Goal: Communication & Community: Answer question/provide support

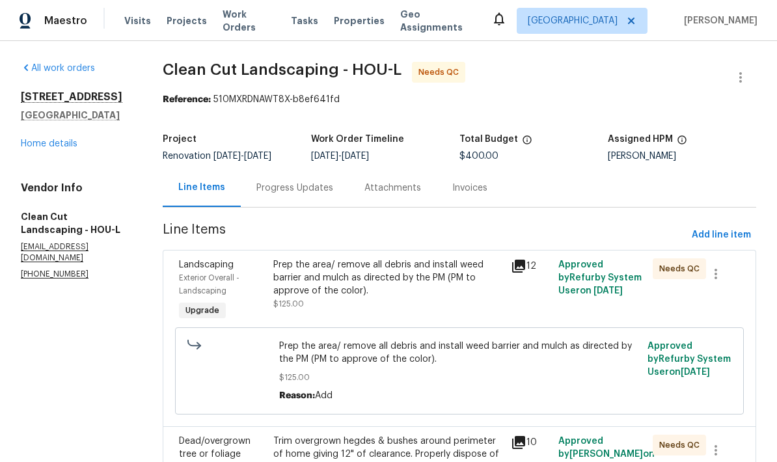
click at [55, 142] on link "Home details" at bounding box center [49, 143] width 57 height 9
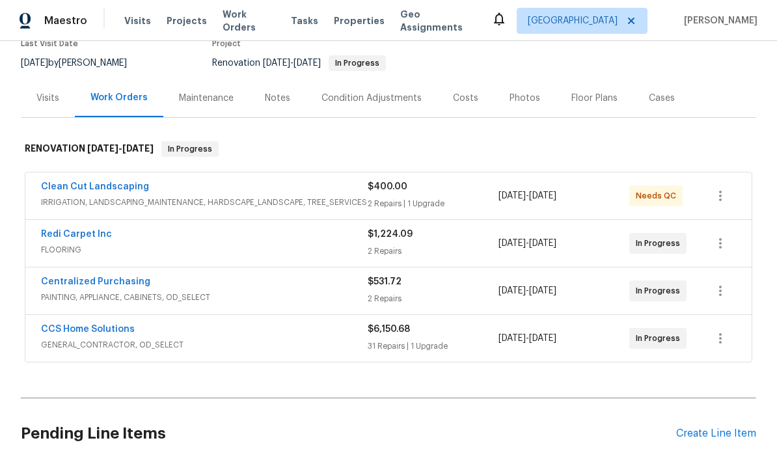
scroll to position [123, 0]
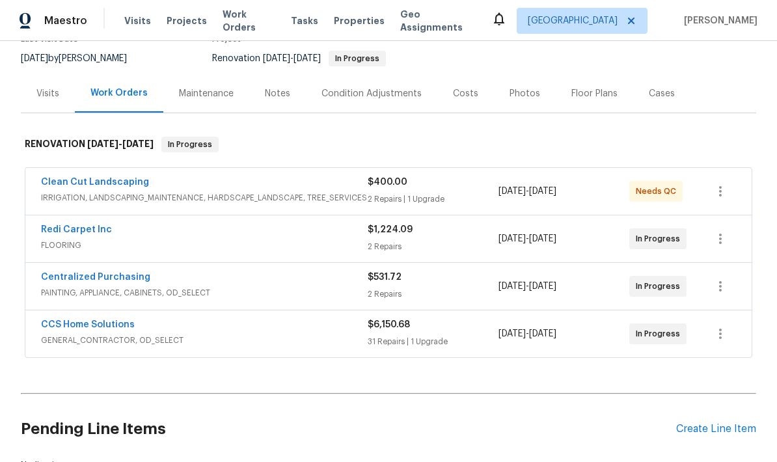
click at [92, 225] on link "Redi Carpet Inc" at bounding box center [76, 229] width 71 height 9
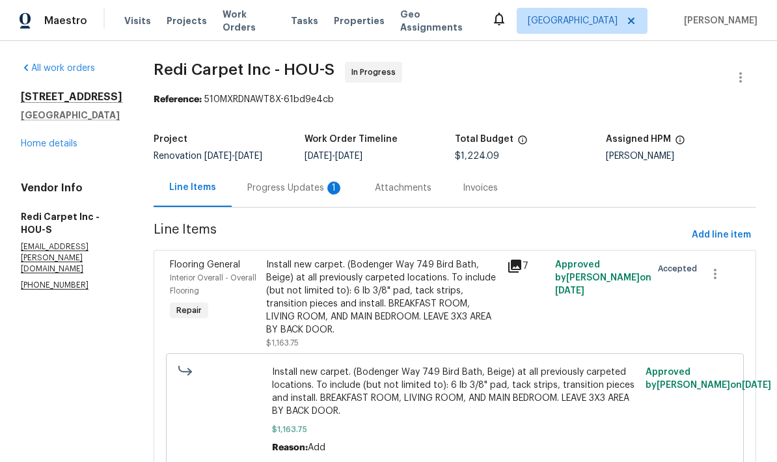
click at [522, 266] on icon at bounding box center [515, 266] width 13 height 13
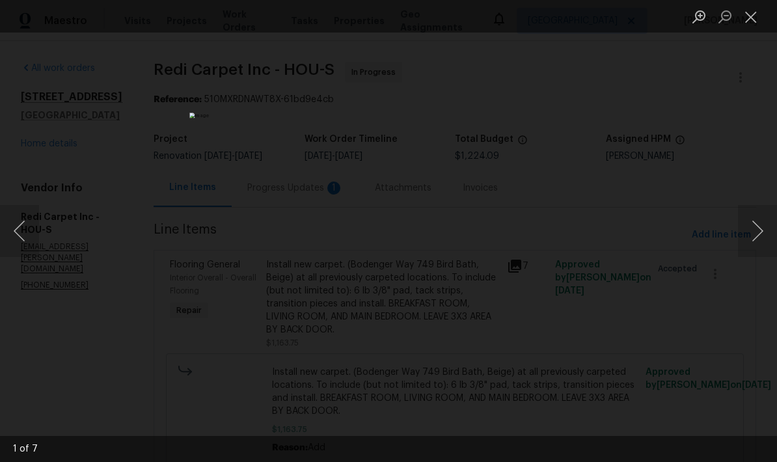
click at [755, 21] on button "Close lightbox" at bounding box center [751, 16] width 26 height 23
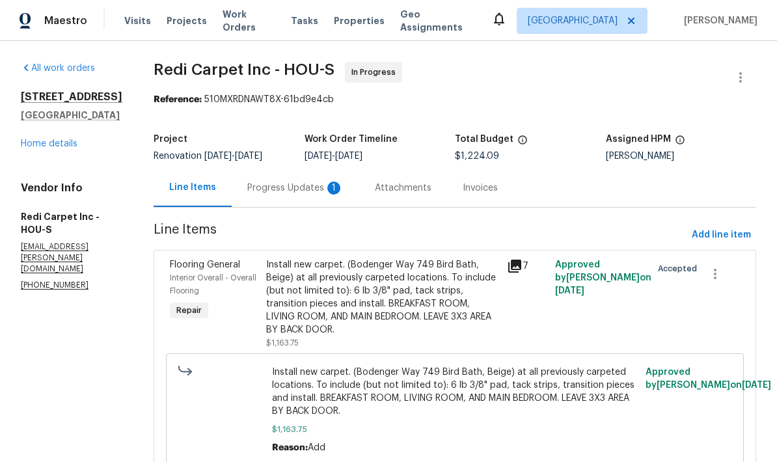
click at [324, 188] on div "Progress Updates 1" at bounding box center [295, 188] width 96 height 13
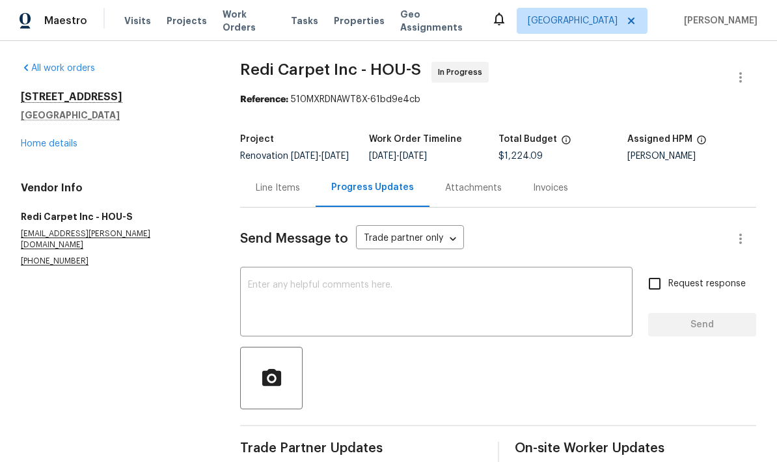
click at [273, 193] on div "Line Items" at bounding box center [278, 188] width 44 height 13
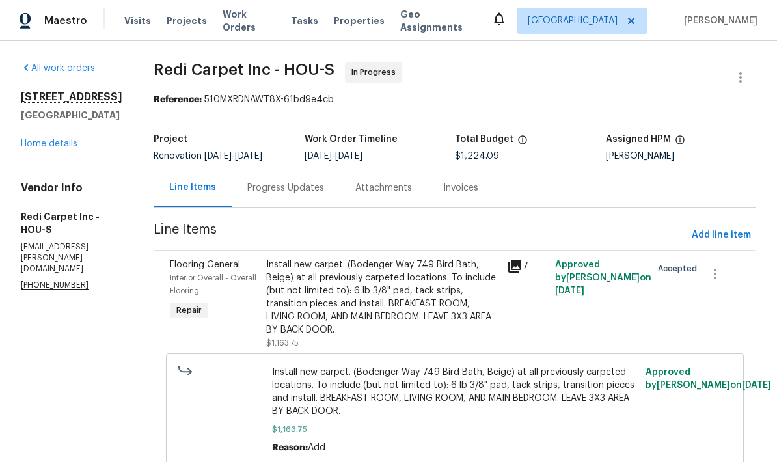
click at [522, 264] on icon at bounding box center [515, 266] width 13 height 13
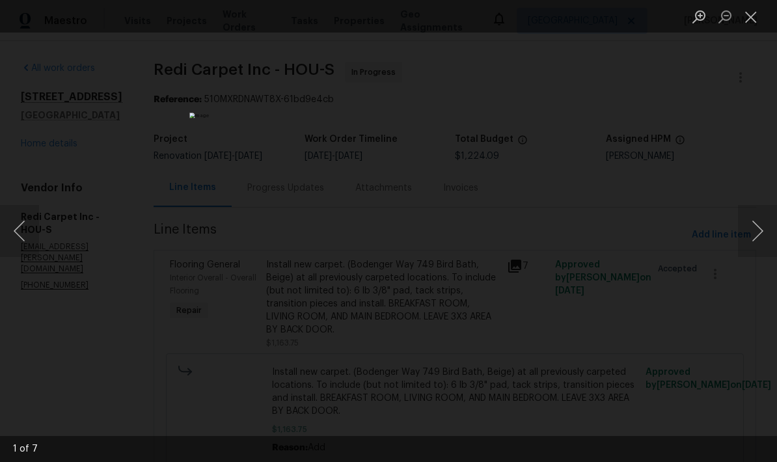
click at [750, 222] on button "Next image" at bounding box center [757, 231] width 39 height 52
click at [757, 234] on button "Next image" at bounding box center [757, 231] width 39 height 52
click at [759, 231] on button "Next image" at bounding box center [757, 231] width 39 height 52
click at [757, 234] on button "Next image" at bounding box center [757, 231] width 39 height 52
click at [761, 238] on button "Next image" at bounding box center [757, 231] width 39 height 52
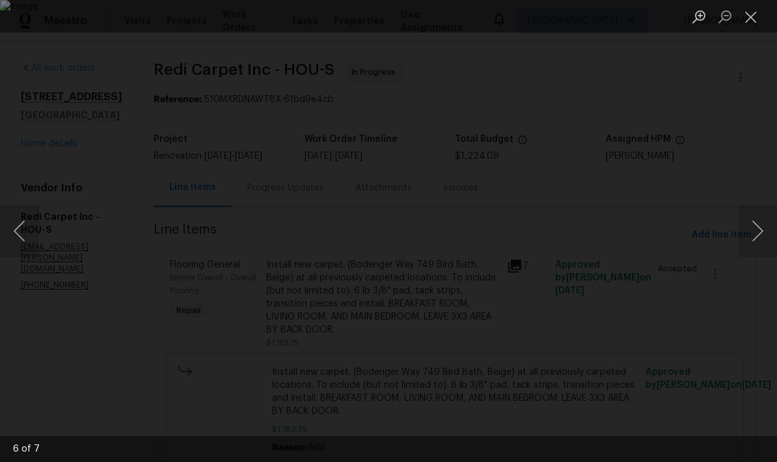
click at [753, 236] on button "Next image" at bounding box center [757, 231] width 39 height 52
click at [761, 238] on button "Next image" at bounding box center [757, 231] width 39 height 52
click at [752, 14] on button "Close lightbox" at bounding box center [751, 16] width 26 height 23
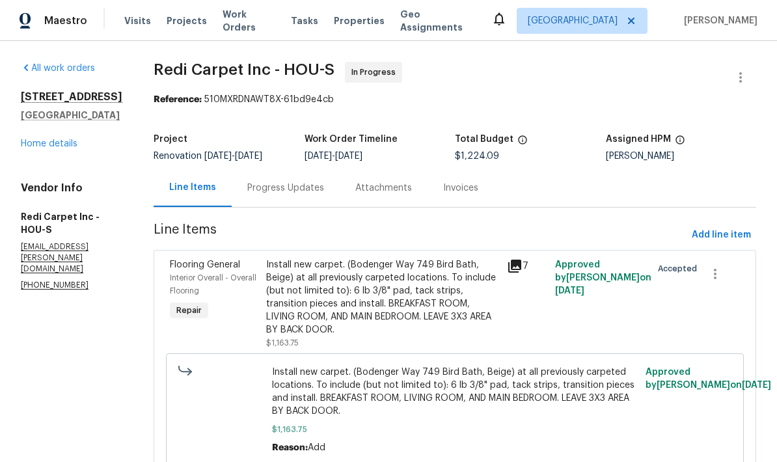
click at [55, 143] on link "Home details" at bounding box center [49, 143] width 57 height 9
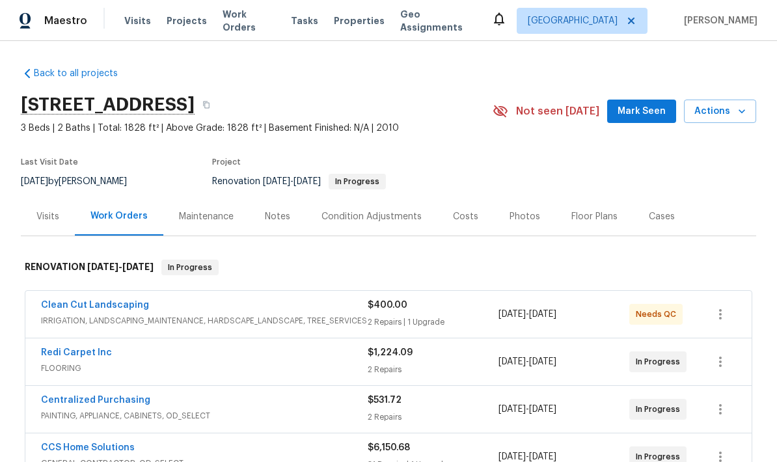
click at [370, 16] on span "Properties" at bounding box center [359, 20] width 51 height 13
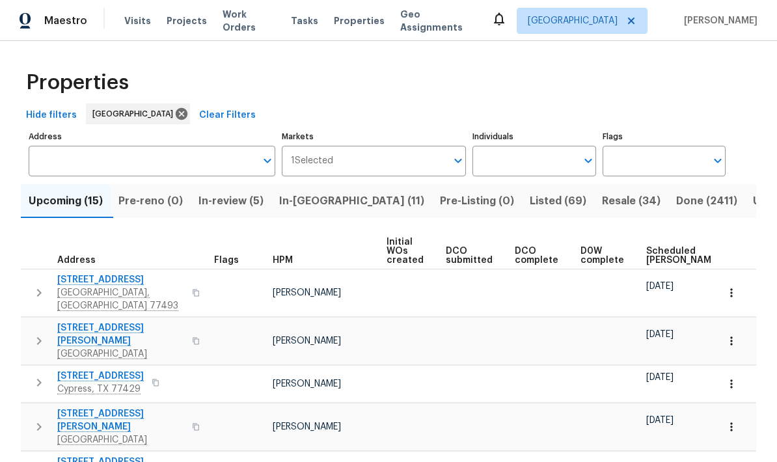
click at [160, 175] on input "Address" at bounding box center [142, 161] width 227 height 31
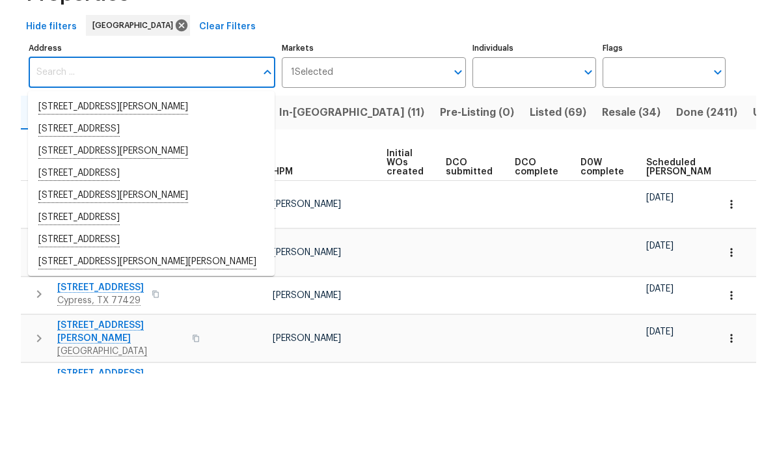
click at [423, 104] on div "Hide filters Houston Clear Filters" at bounding box center [389, 116] width 736 height 24
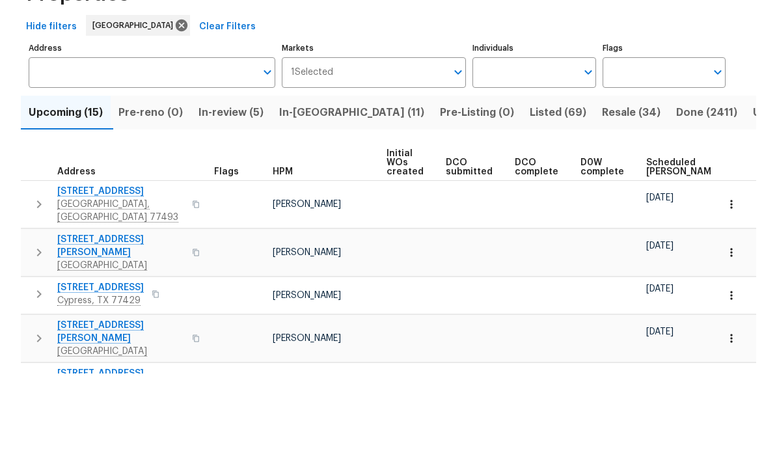
scroll to position [52, 0]
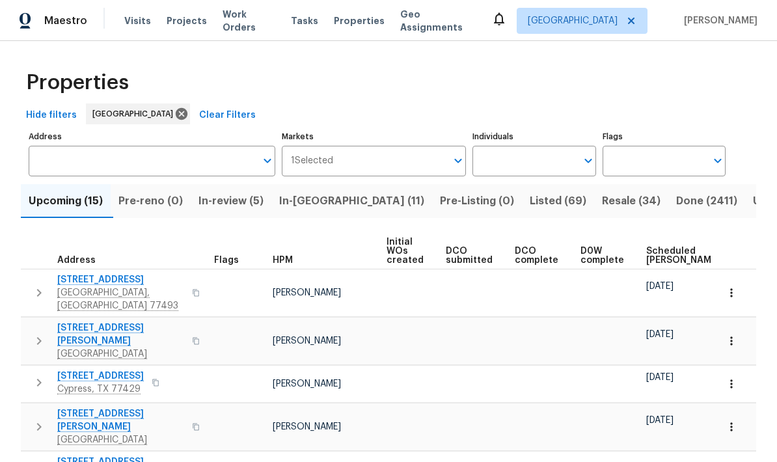
click at [320, 192] on span "In-reno (11)" at bounding box center [351, 201] width 145 height 18
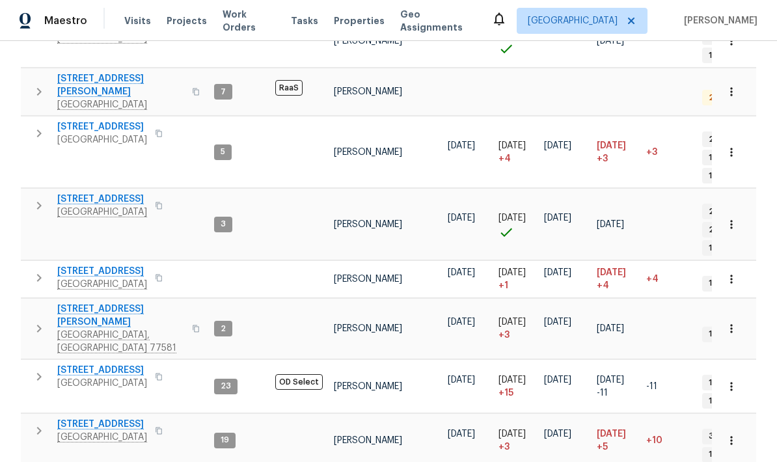
scroll to position [244, 0]
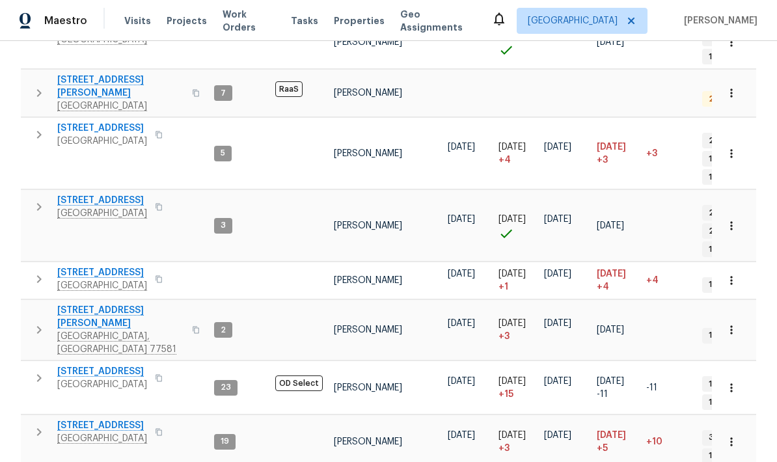
click at [126, 365] on span "[STREET_ADDRESS]" at bounding box center [102, 371] width 90 height 13
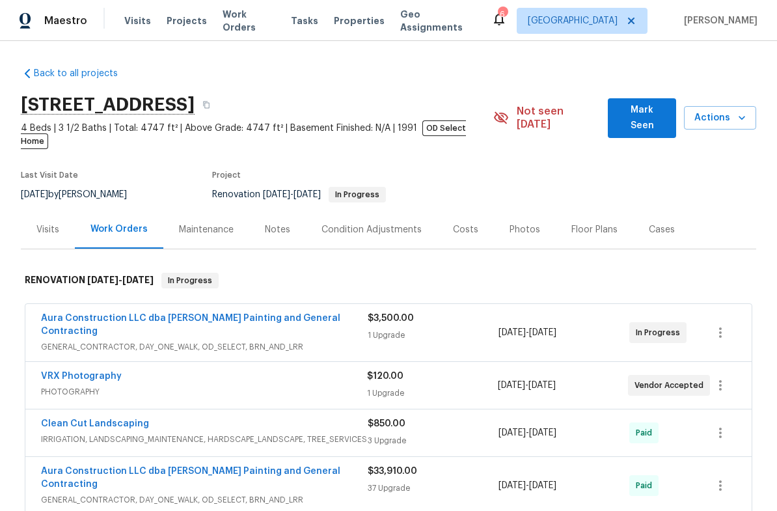
click at [110, 372] on link "VRX Photography" at bounding box center [81, 376] width 81 height 9
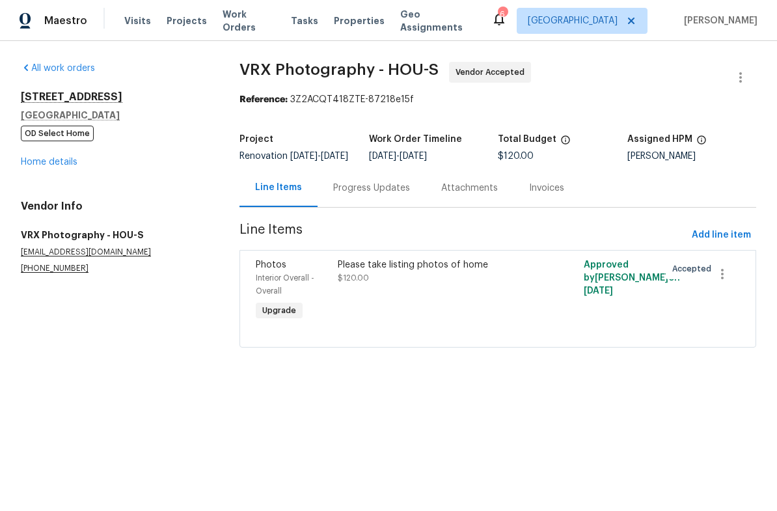
click at [384, 188] on div "Progress Updates" at bounding box center [372, 188] width 108 height 38
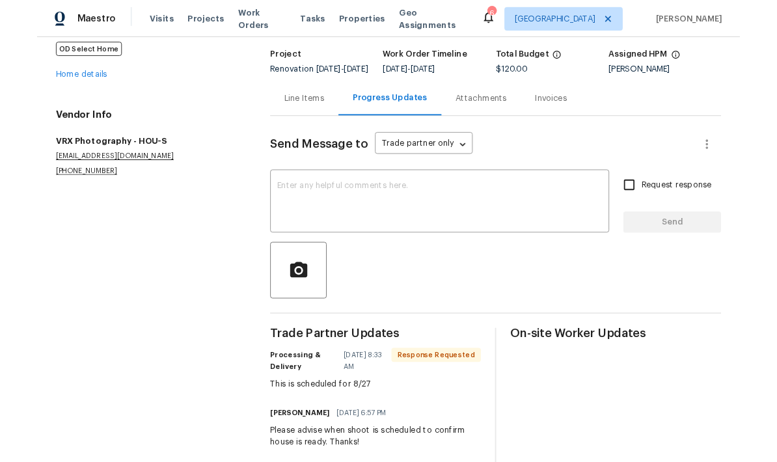
scroll to position [78, 0]
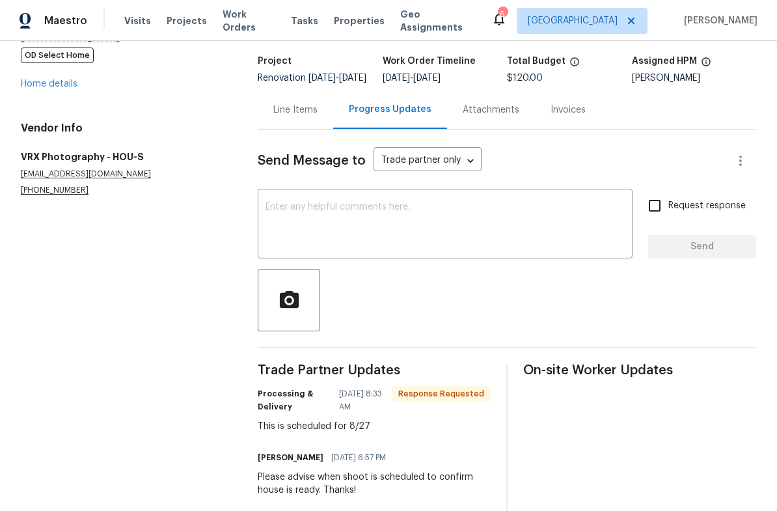
click at [440, 245] on textarea at bounding box center [445, 226] width 359 height 46
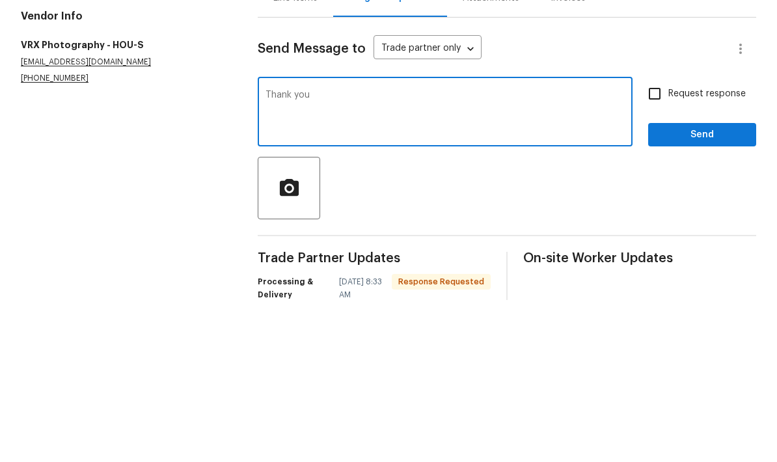
scroll to position [30, 0]
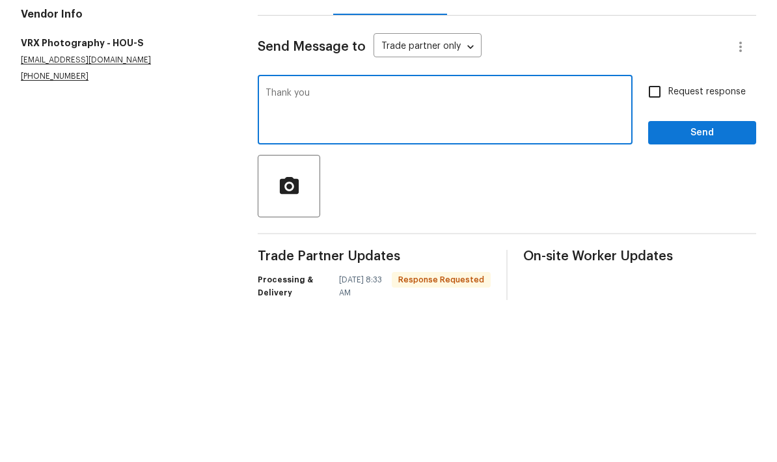
type textarea "Thank you"
click at [705, 287] on span "Send" at bounding box center [702, 295] width 87 height 16
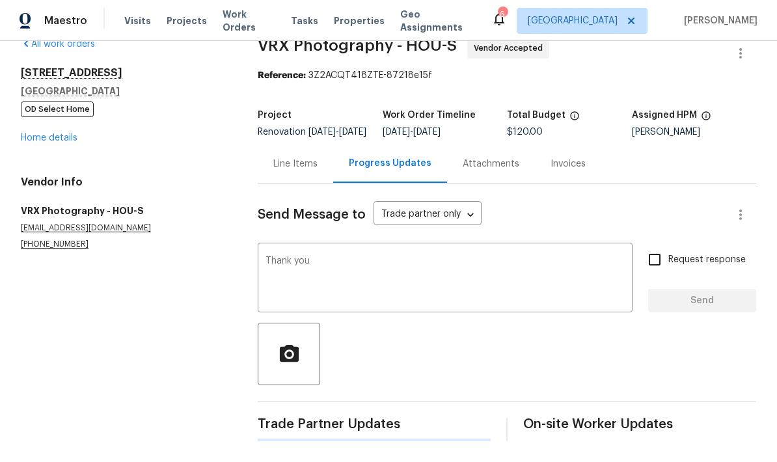
scroll to position [0, 0]
